Goal: Use online tool/utility

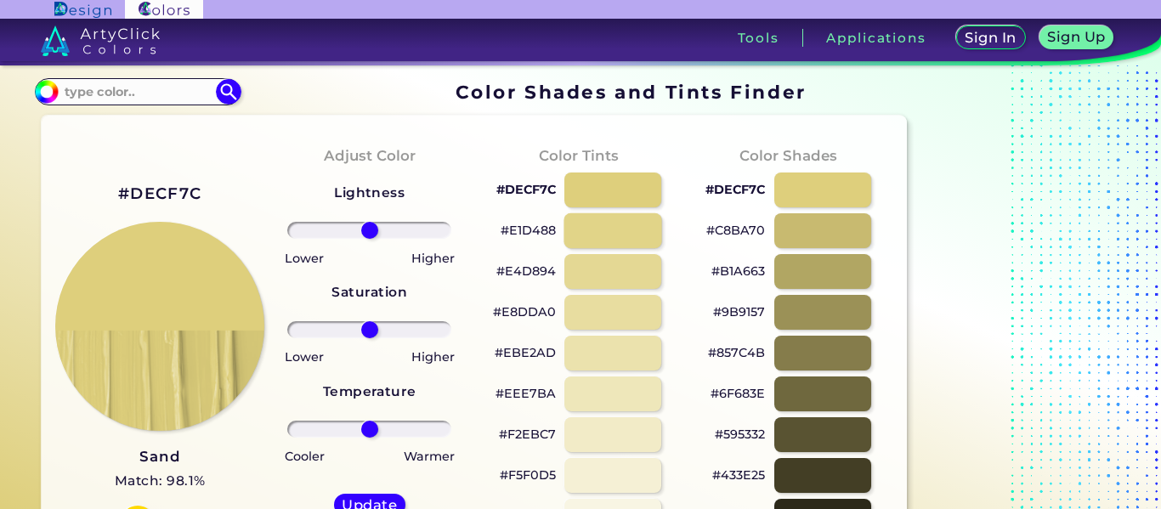
click at [595, 230] on div at bounding box center [613, 230] width 98 height 35
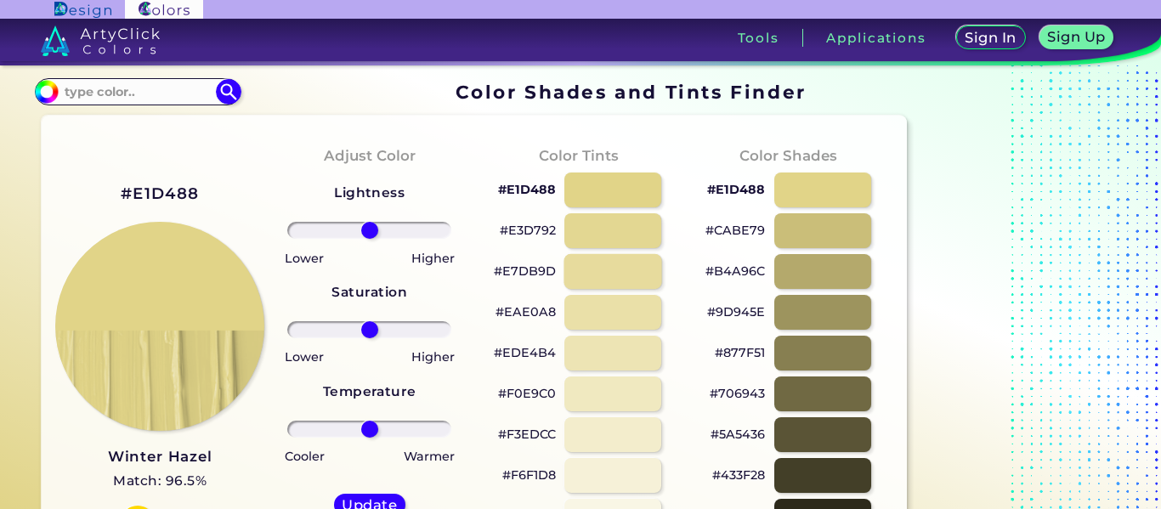
click at [573, 268] on div at bounding box center [613, 271] width 98 height 35
type input "#e7db9d"
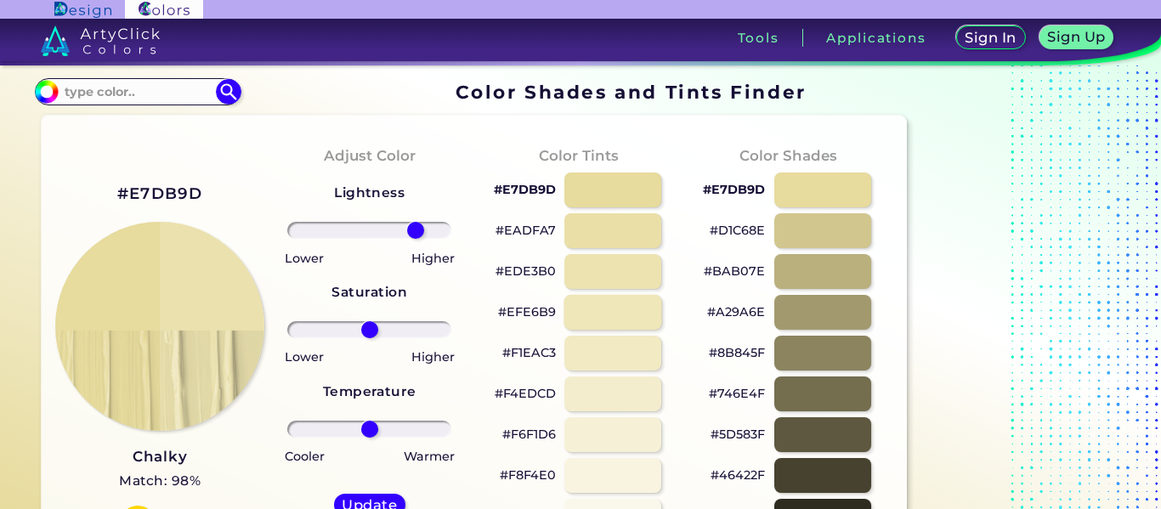
type input "63"
type input "83"
click at [368, 498] on h5 "Update" at bounding box center [369, 504] width 50 height 13
type input "#f0e5aa"
type input "0"
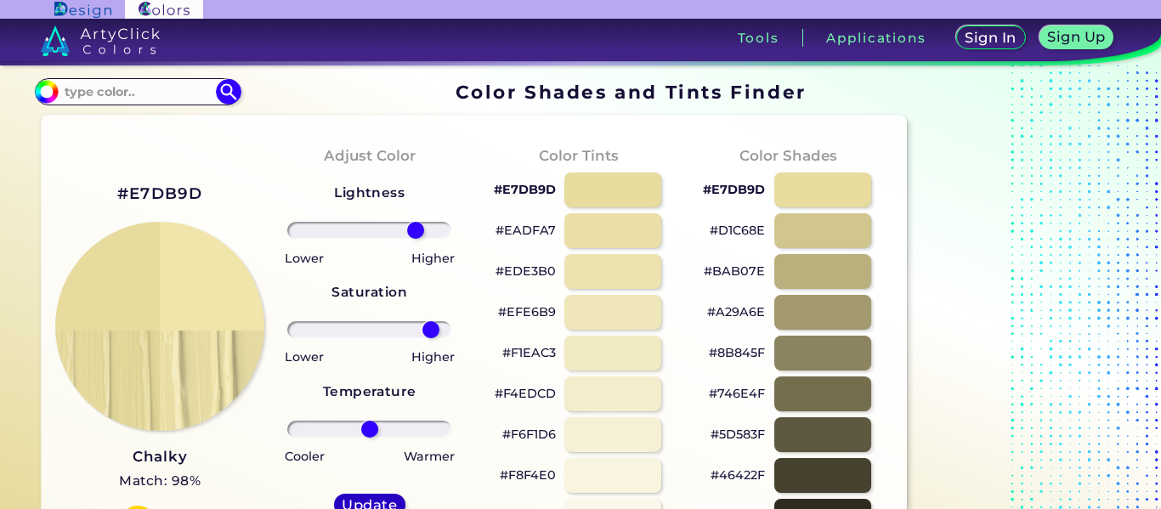
type input "0"
